Goal: Task Accomplishment & Management: Manage account settings

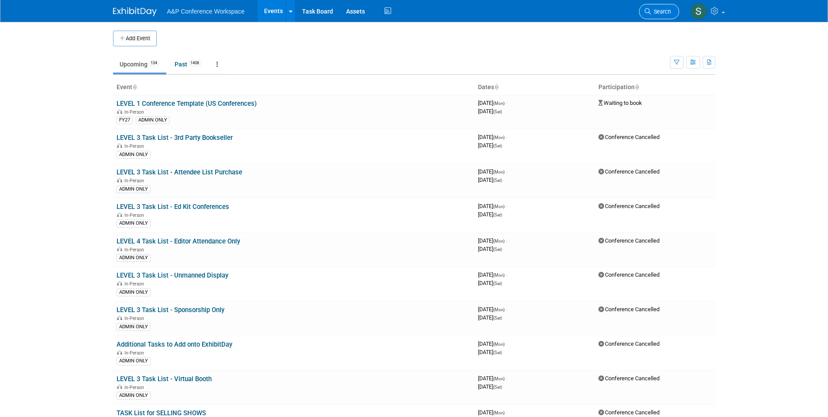
click at [662, 8] on span "Search" at bounding box center [661, 11] width 20 height 7
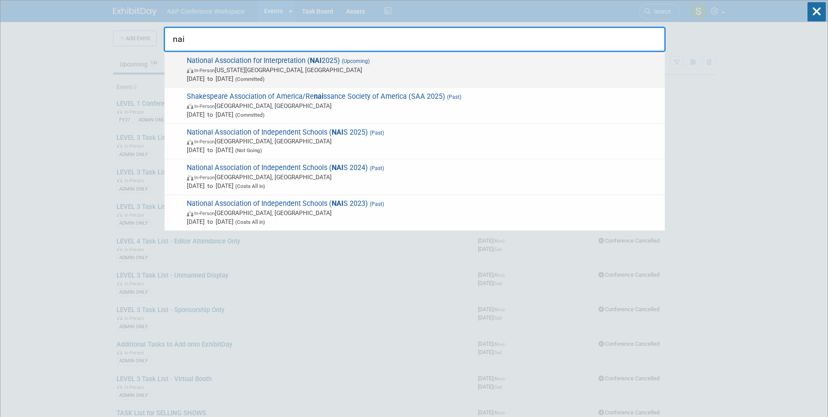
type input "nai"
click at [347, 59] on span "(Upcoming)" at bounding box center [355, 61] width 30 height 6
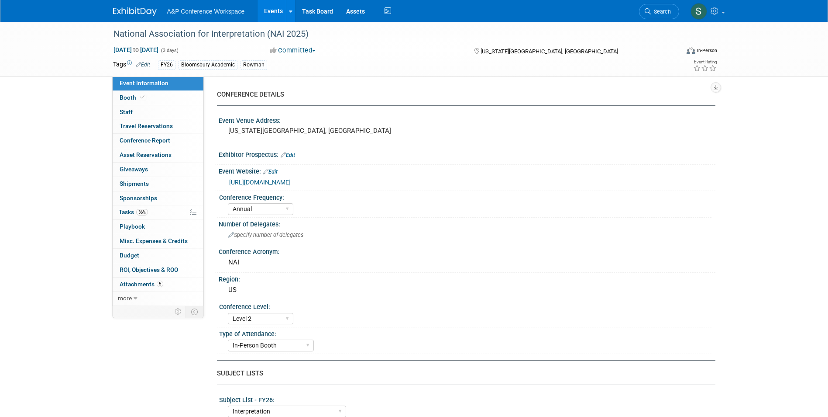
select select "Annual"
select select "Level 2"
select select "In-Person Booth"
select select "Interpretation"
select select "Bloomsbury Academic"
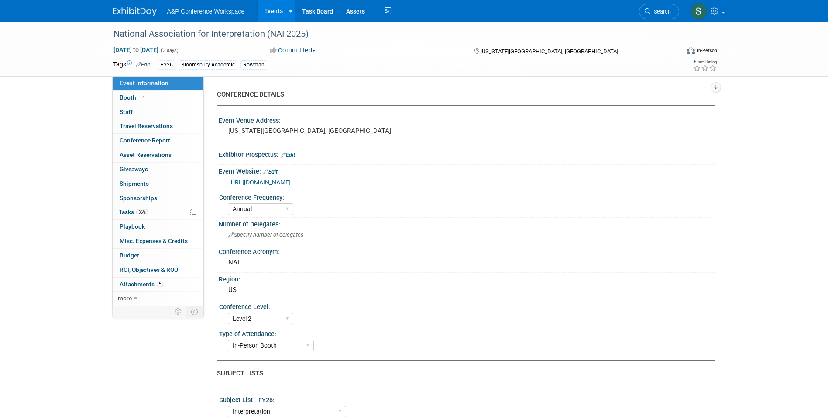
select select "[PERSON_NAME]"
select select "Brand/Subject Presence​"
click at [147, 209] on span "36%" at bounding box center [142, 212] width 12 height 7
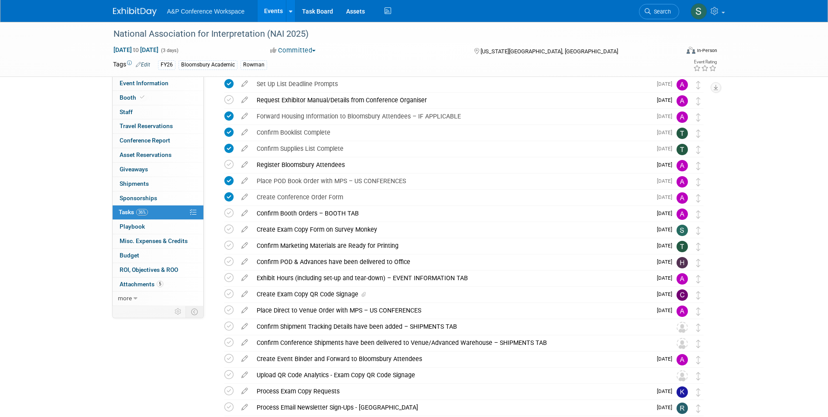
scroll to position [131, 0]
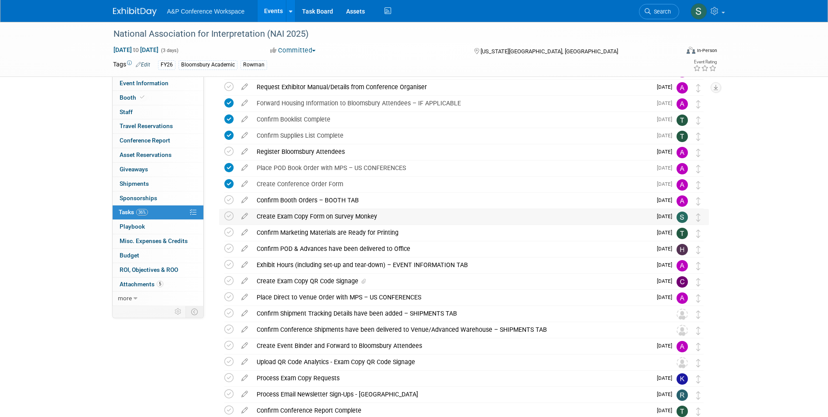
click at [354, 216] on div "Create Exam Copy Form on Survey Monkey" at bounding box center [451, 216] width 399 height 15
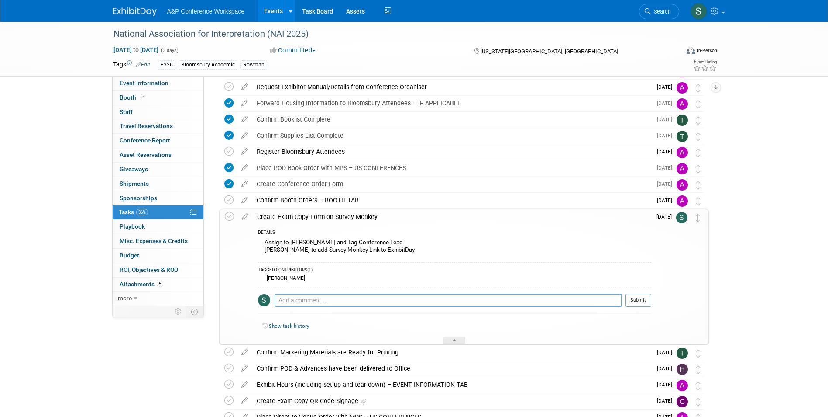
click at [354, 216] on div "Create Exam Copy Form on Survey Monkey" at bounding box center [452, 216] width 399 height 15
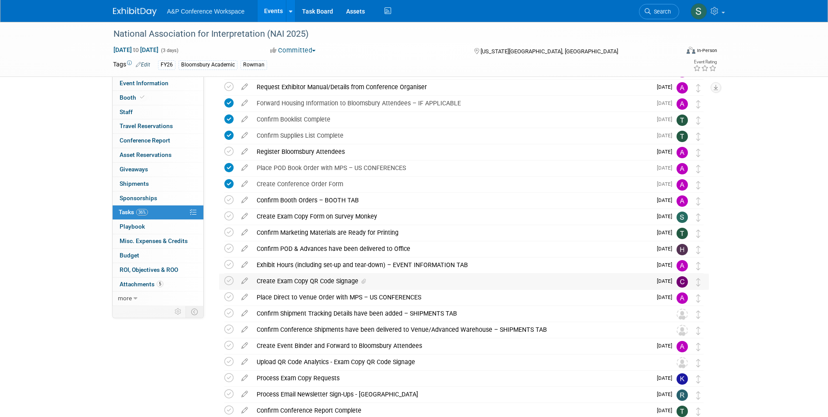
click at [344, 281] on div "Create Exam Copy QR Code Signage" at bounding box center [451, 280] width 399 height 15
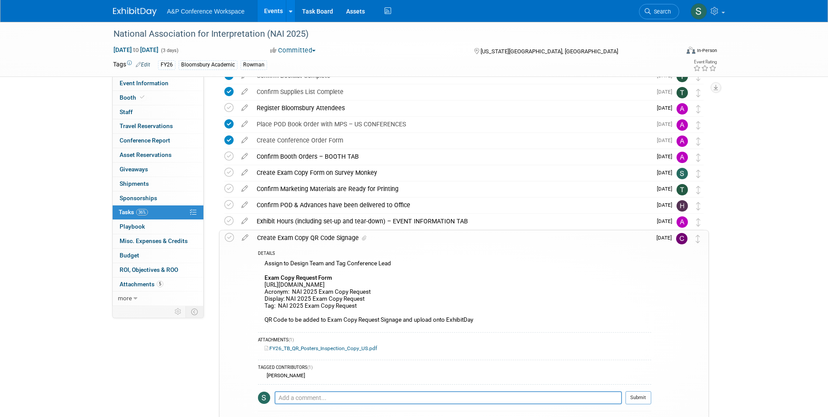
scroll to position [218, 0]
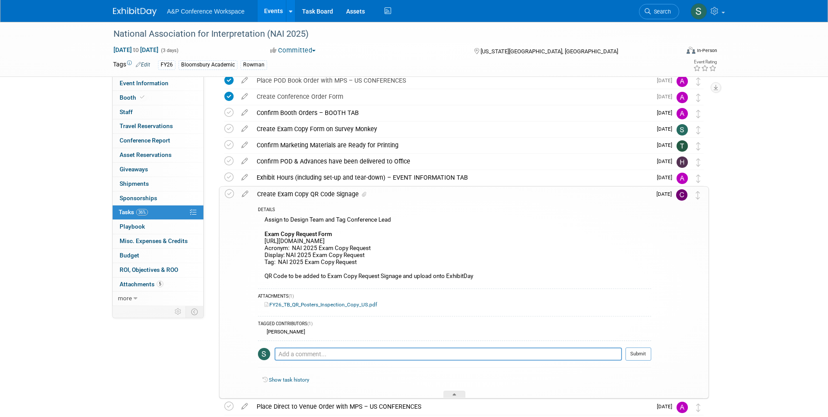
drag, startPoint x: 382, startPoint y: 242, endPoint x: 261, endPoint y: 243, distance: 120.5
click at [261, 243] on div "Assign to Design Team and Tag Conference Lead Exam Copy Request Form https://ww…" at bounding box center [454, 249] width 393 height 70
copy div "https://www.surveymonkey.com/r/SQLLMPL"
click at [362, 194] on icon at bounding box center [364, 194] width 4 height 5
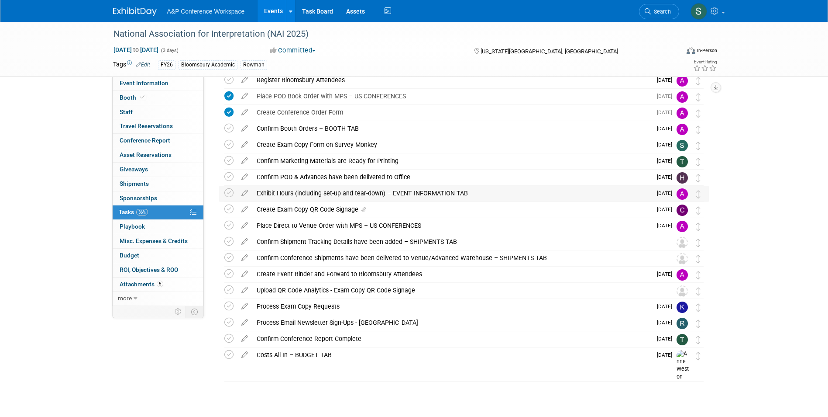
scroll to position [203, 0]
click at [362, 210] on icon at bounding box center [364, 209] width 4 height 5
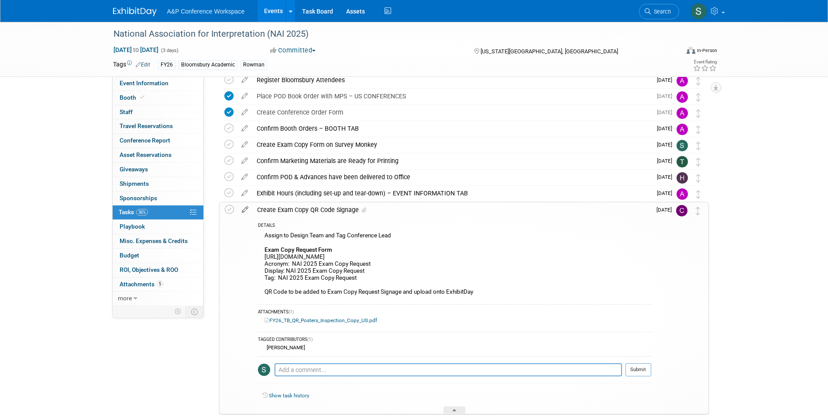
click at [247, 208] on icon at bounding box center [245, 207] width 15 height 11
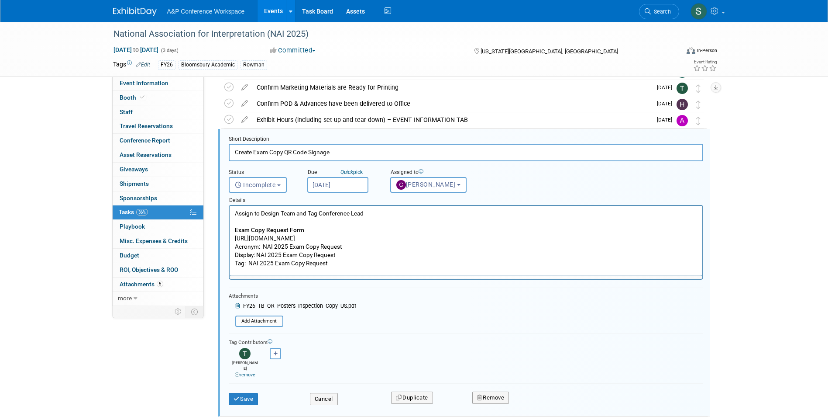
scroll to position [277, 0]
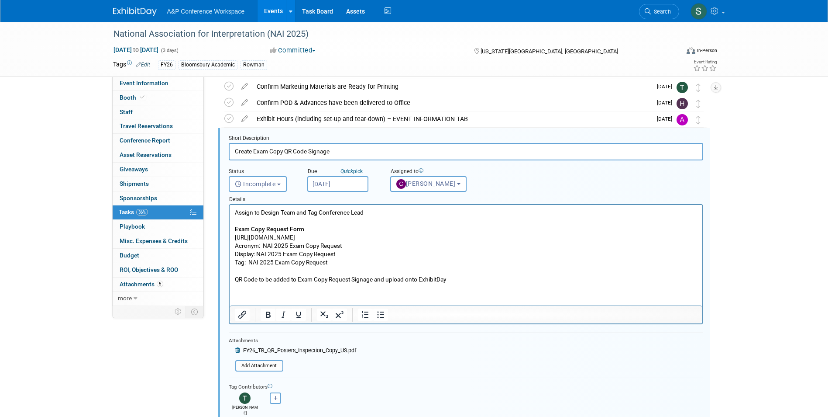
drag, startPoint x: 356, startPoint y: 236, endPoint x: 232, endPoint y: 236, distance: 123.6
click at [232, 236] on html "Assign to Design Team and Tag Conference Lead Exam Copy Request Form https://ww…" at bounding box center [465, 244] width 473 height 79
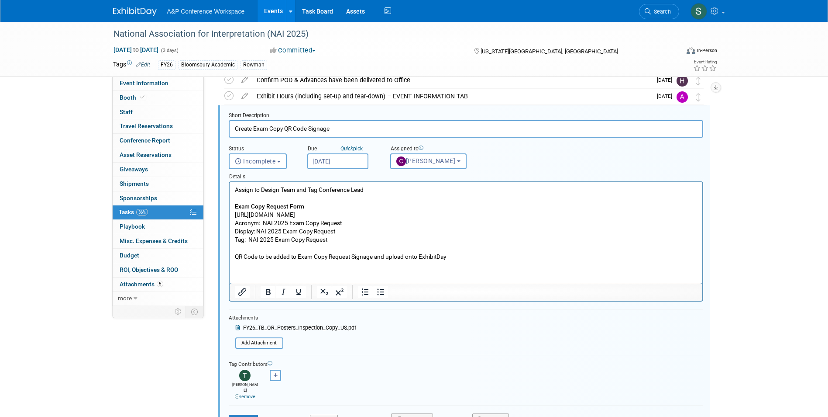
scroll to position [320, 0]
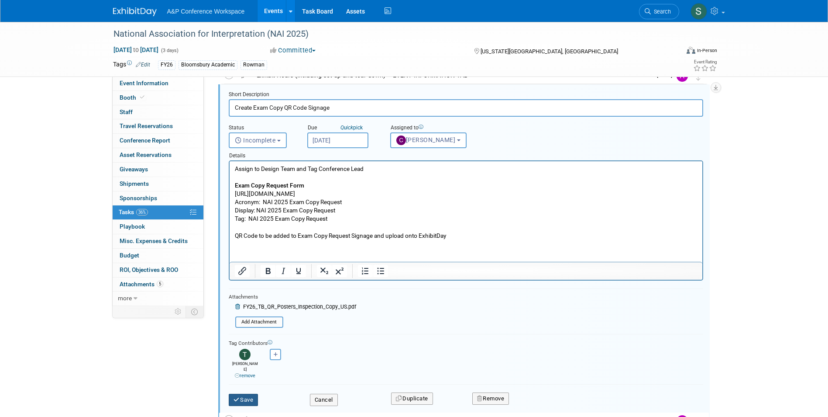
click at [244, 393] on button "Save" at bounding box center [244, 399] width 30 height 12
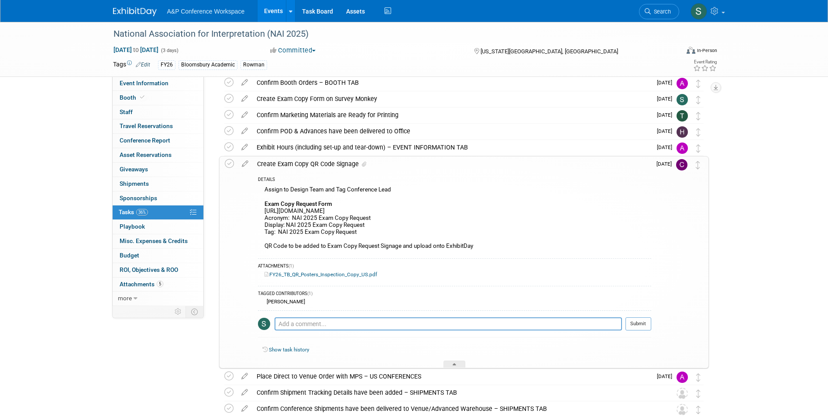
scroll to position [233, 0]
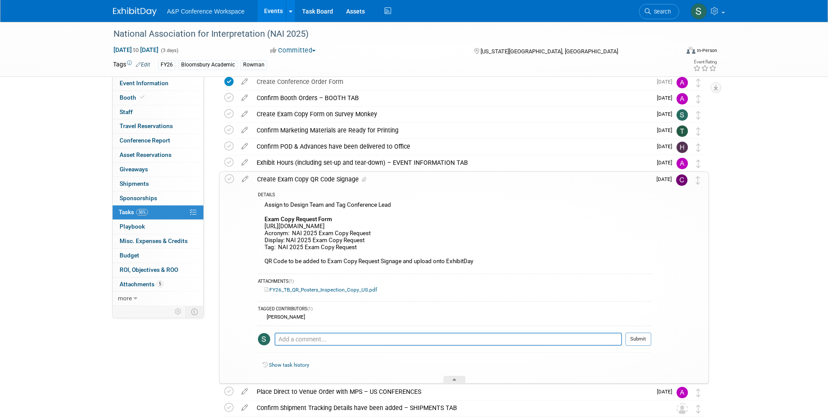
click at [310, 182] on div "Create Exam Copy QR Code Signage" at bounding box center [452, 179] width 399 height 15
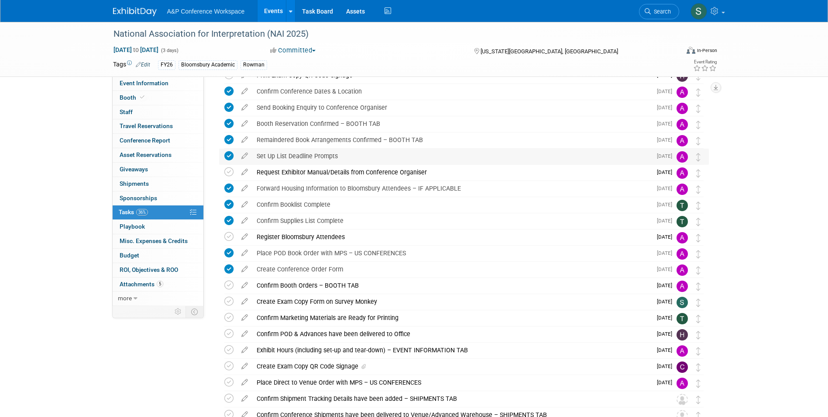
scroll to position [175, 0]
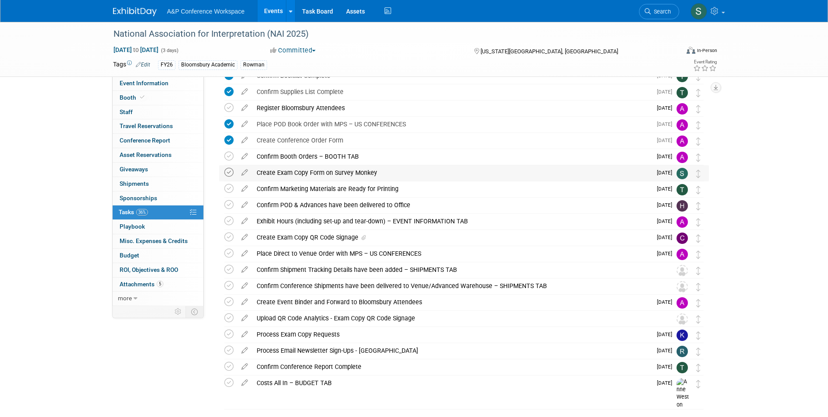
click at [229, 174] on icon at bounding box center [228, 172] width 9 height 9
click at [348, 238] on div "Create Exam Copy QR Code Signage" at bounding box center [451, 237] width 399 height 15
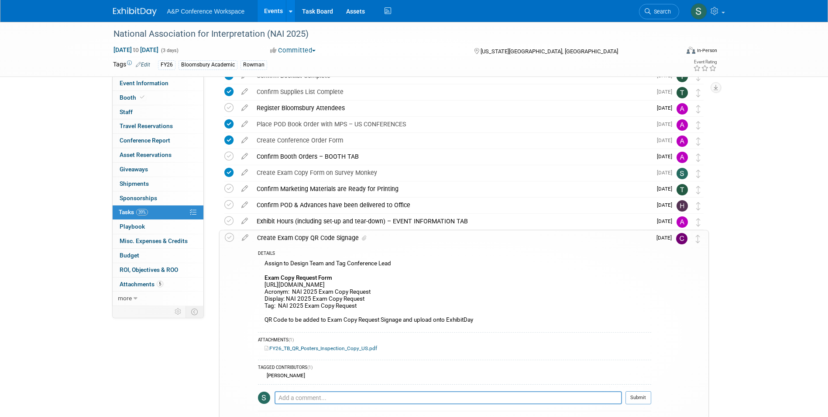
click at [348, 238] on div "Create Exam Copy QR Code Signage" at bounding box center [452, 237] width 399 height 15
